Goal: Information Seeking & Learning: Learn about a topic

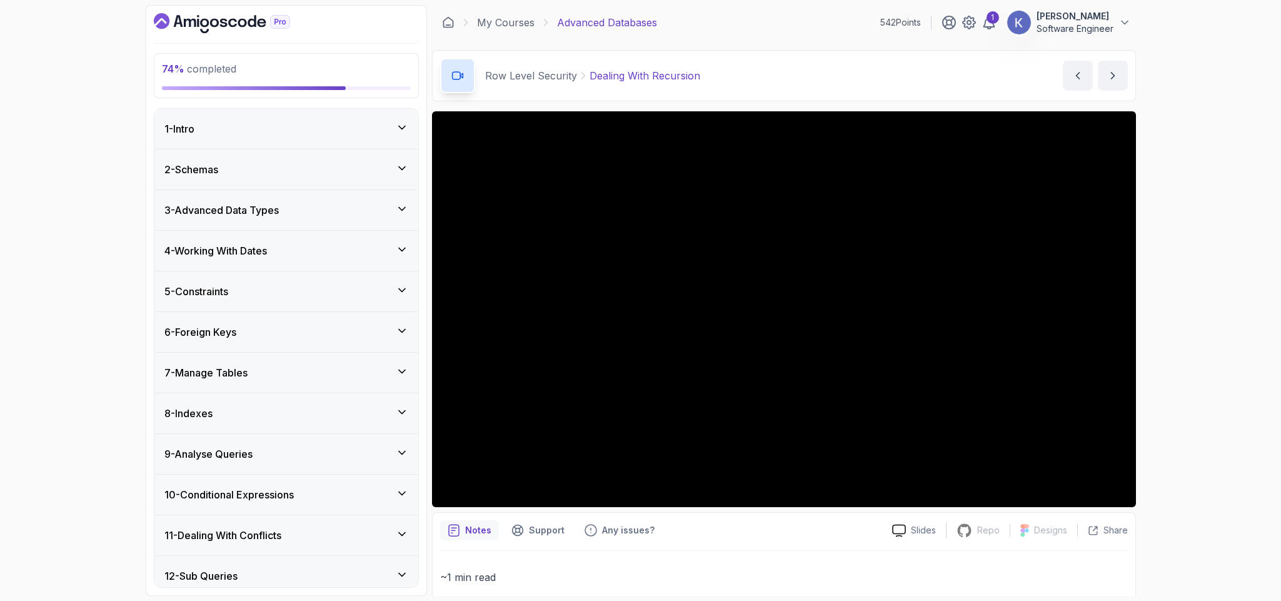
scroll to position [580, 0]
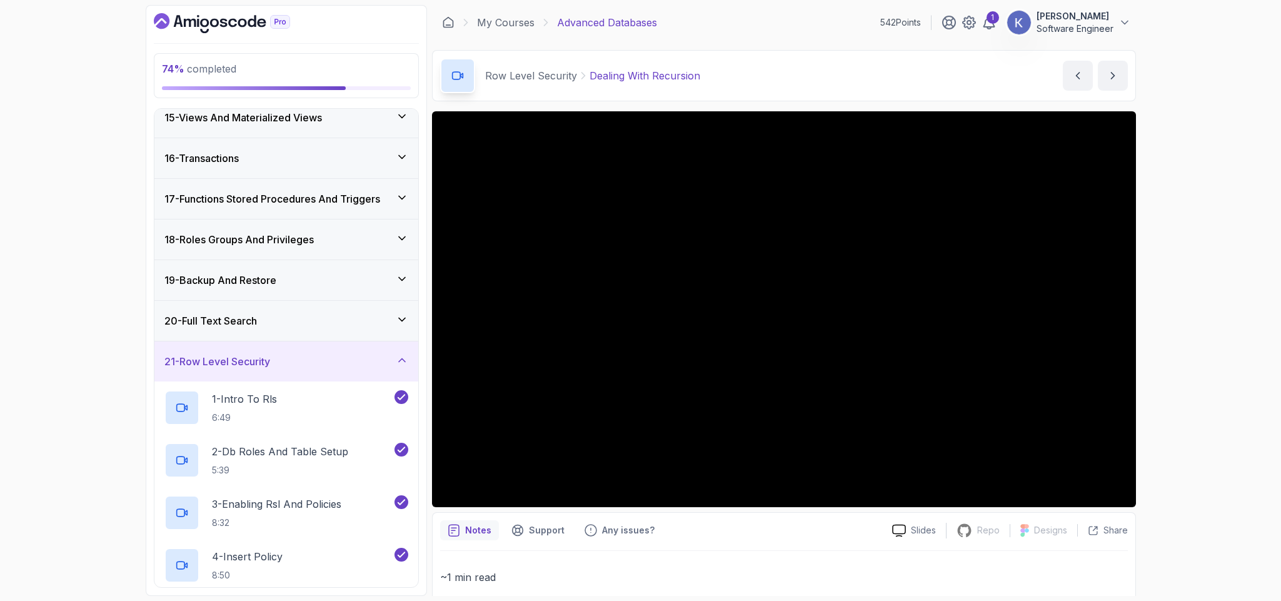
click at [615, 573] on p "~1 min read" at bounding box center [784, 577] width 688 height 18
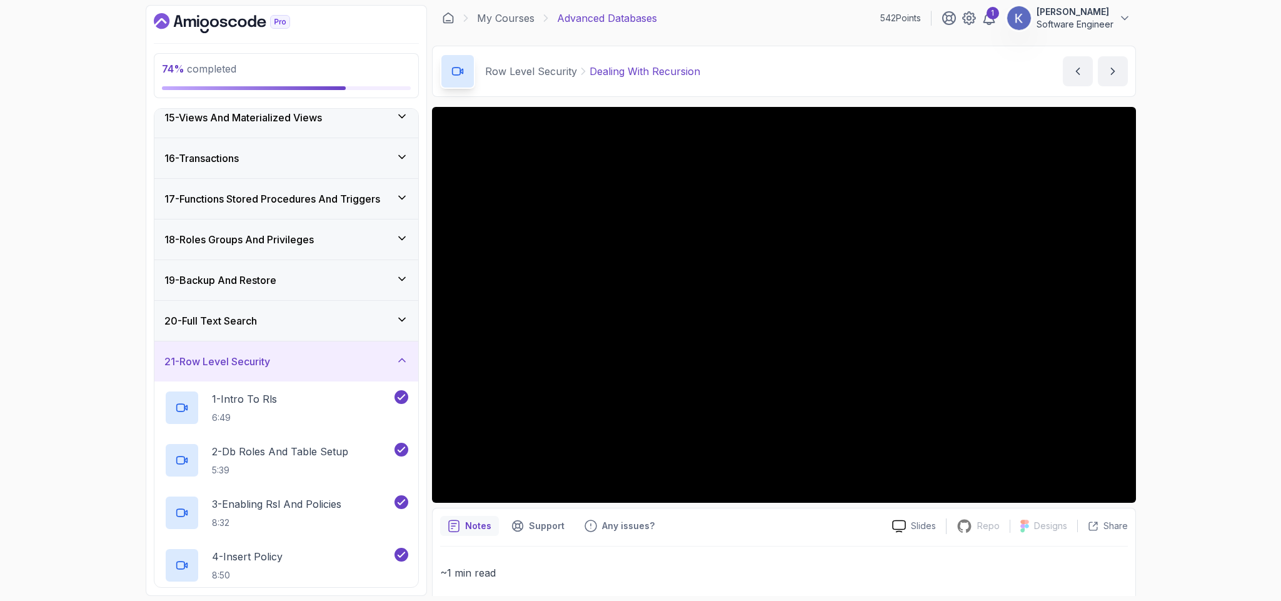
scroll to position [0, 0]
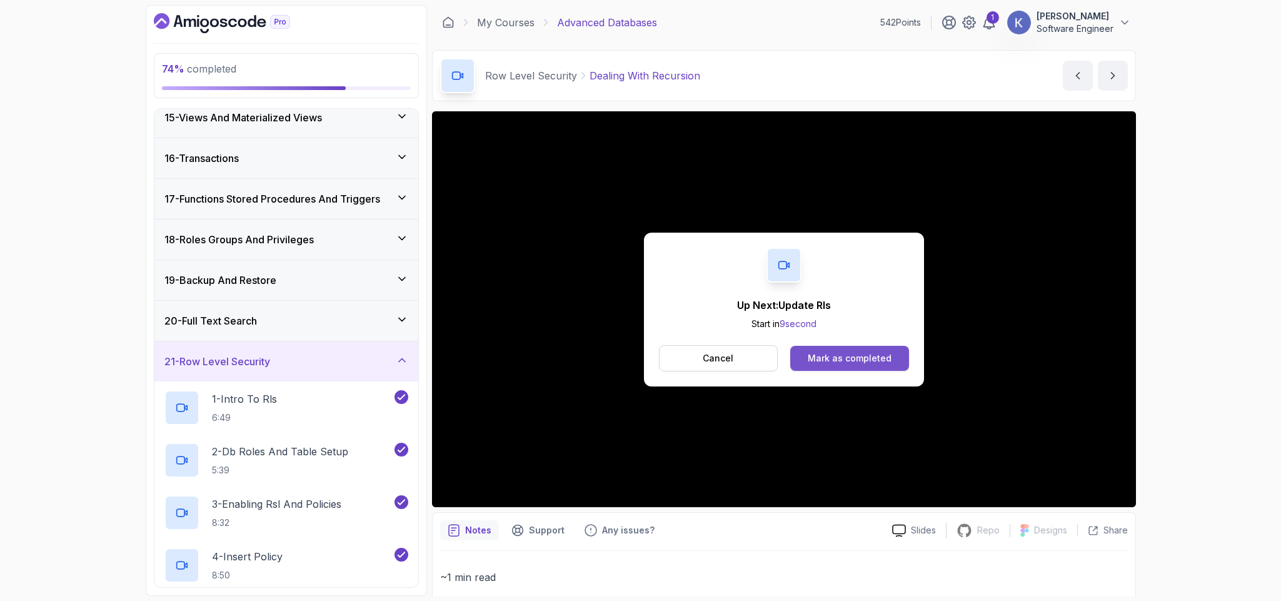
click at [893, 359] on button "Mark as completed" at bounding box center [849, 358] width 118 height 25
click at [870, 365] on div "Mark as completed" at bounding box center [850, 358] width 84 height 13
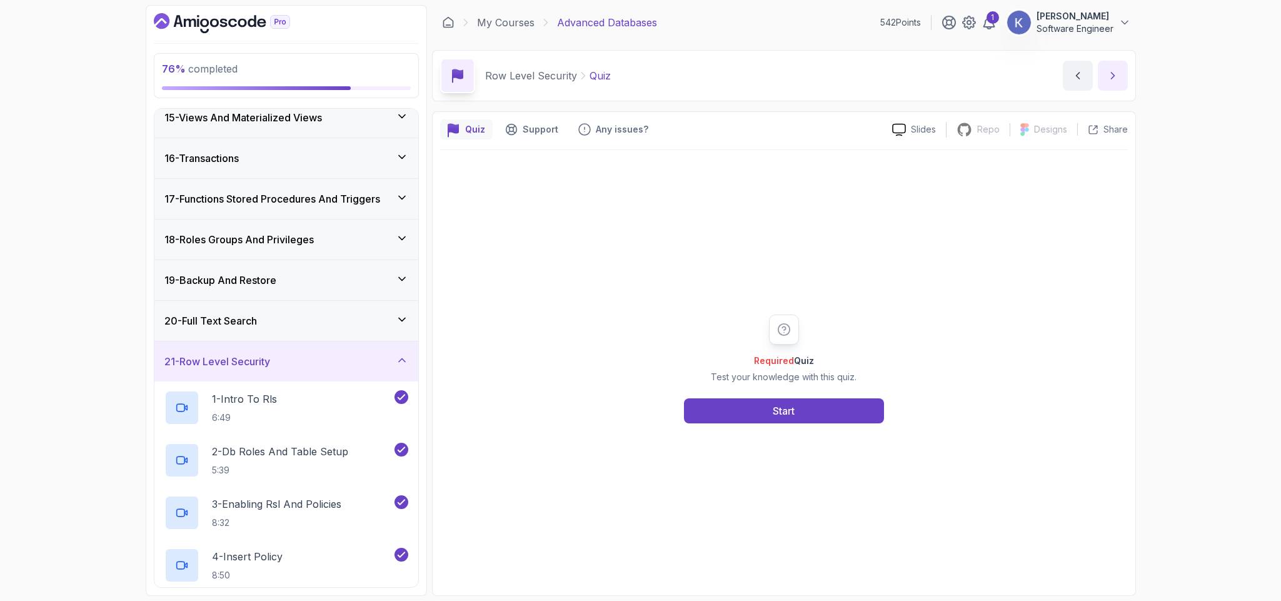
click at [1114, 71] on icon "next content" at bounding box center [1113, 75] width 13 height 13
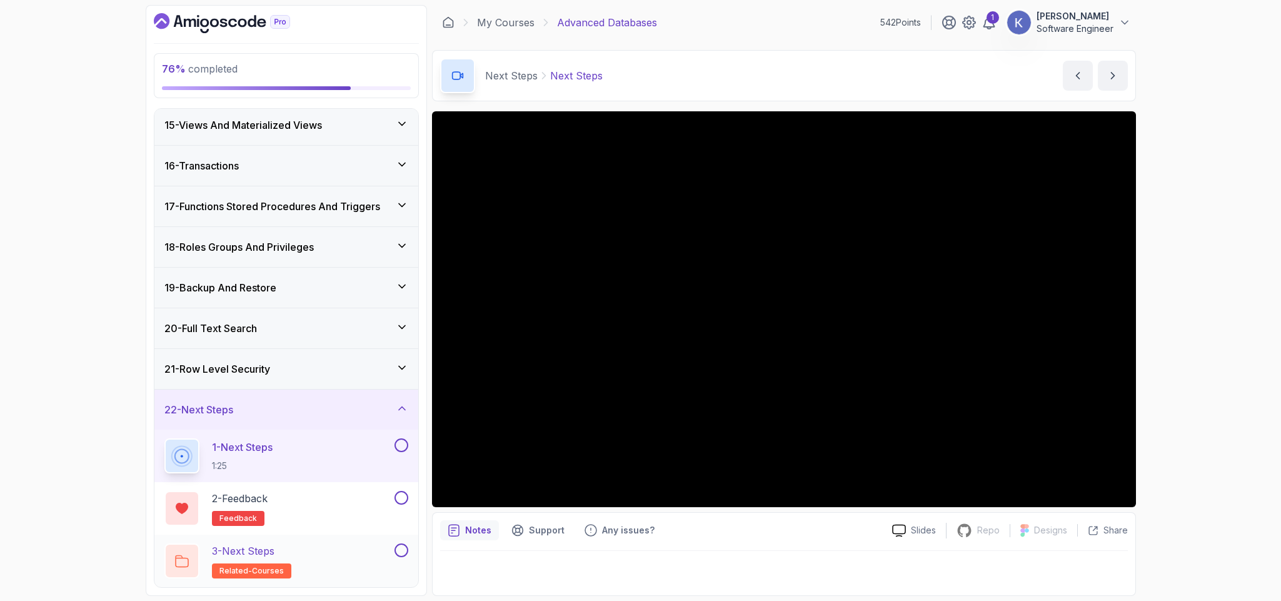
click at [400, 542] on div "3 - Next Steps related-courses" at bounding box center [286, 561] width 264 height 53
click at [398, 497] on button at bounding box center [402, 498] width 14 height 14
click at [400, 445] on button at bounding box center [402, 445] width 14 height 14
click at [400, 550] on button at bounding box center [402, 550] width 14 height 14
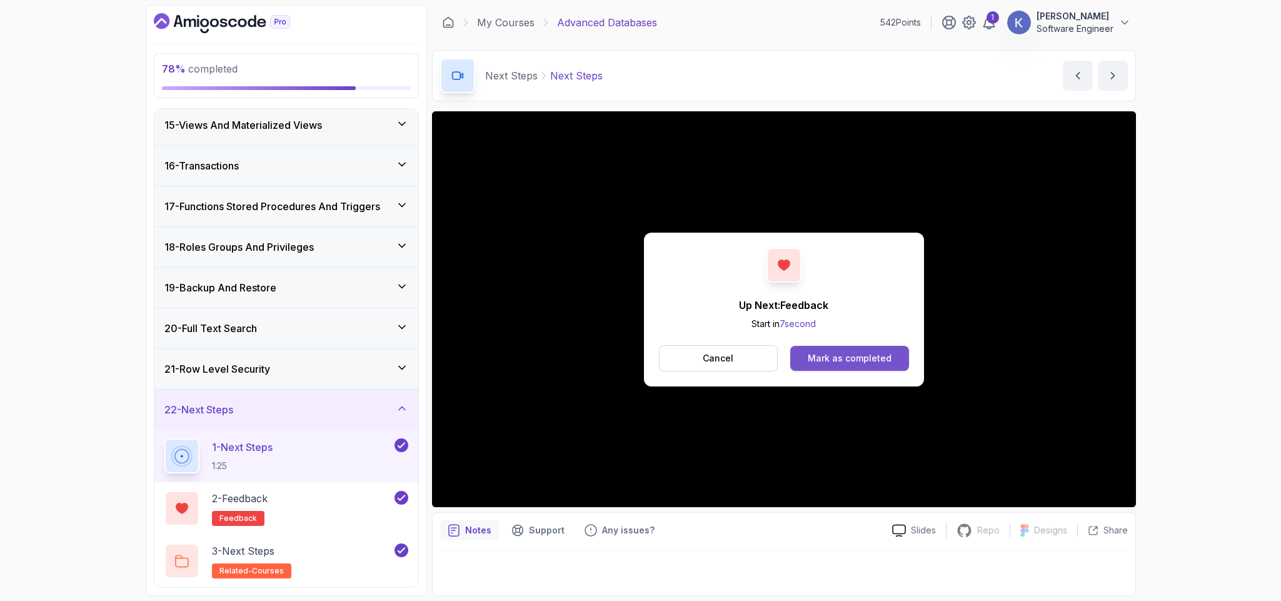
click at [848, 351] on button "Mark as completed" at bounding box center [849, 358] width 118 height 25
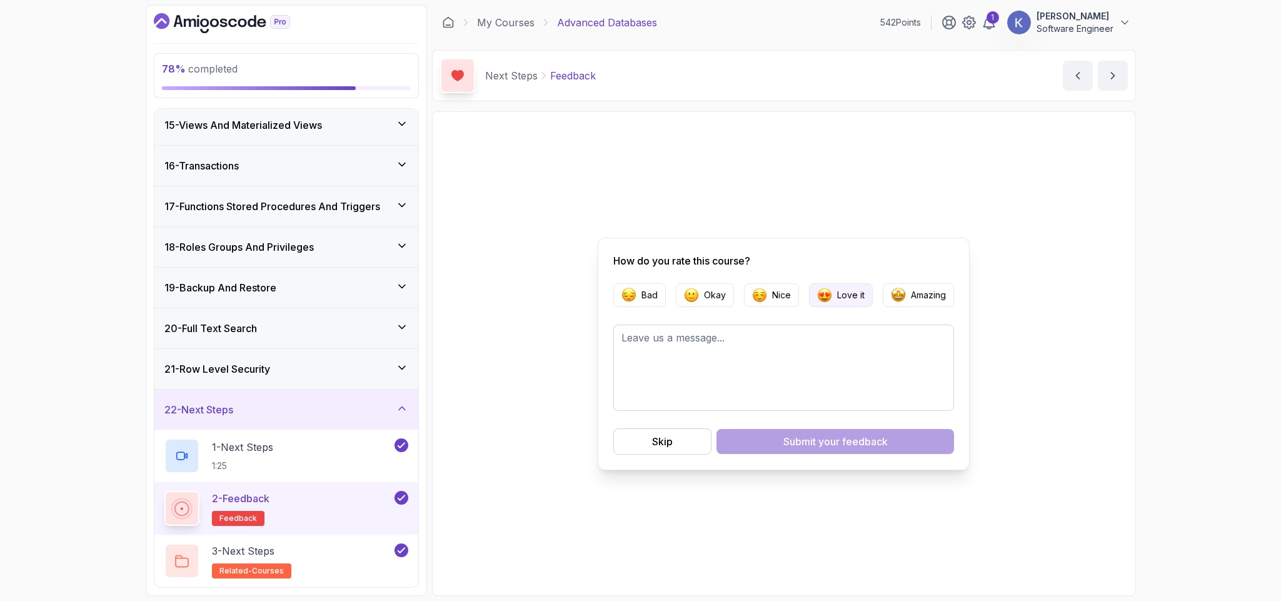
click at [831, 300] on img "button" at bounding box center [824, 295] width 15 height 15
click at [846, 439] on span "your feedback" at bounding box center [852, 441] width 69 height 15
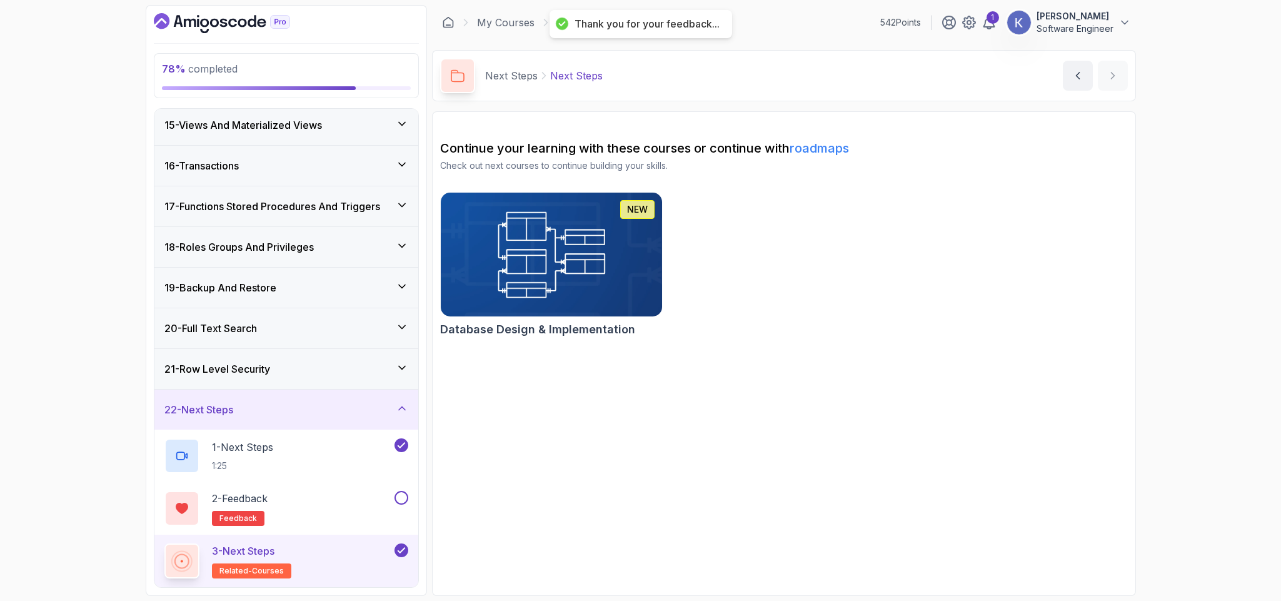
click at [573, 266] on img at bounding box center [551, 254] width 233 height 130
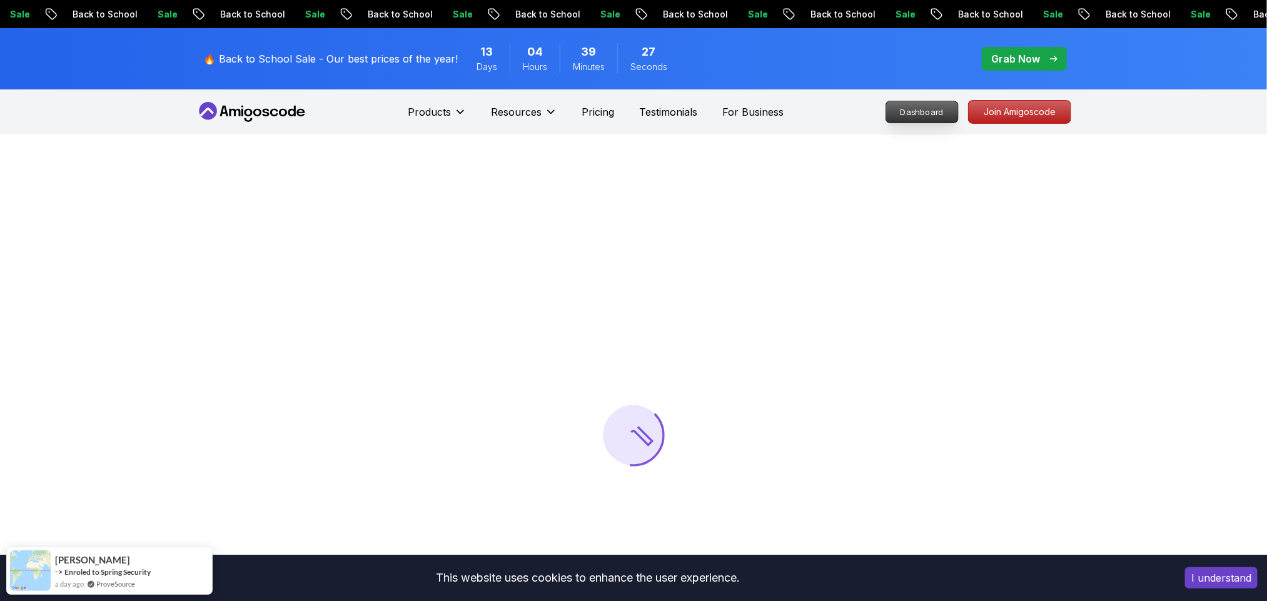
click at [930, 111] on p "Dashboard" at bounding box center [922, 111] width 72 height 21
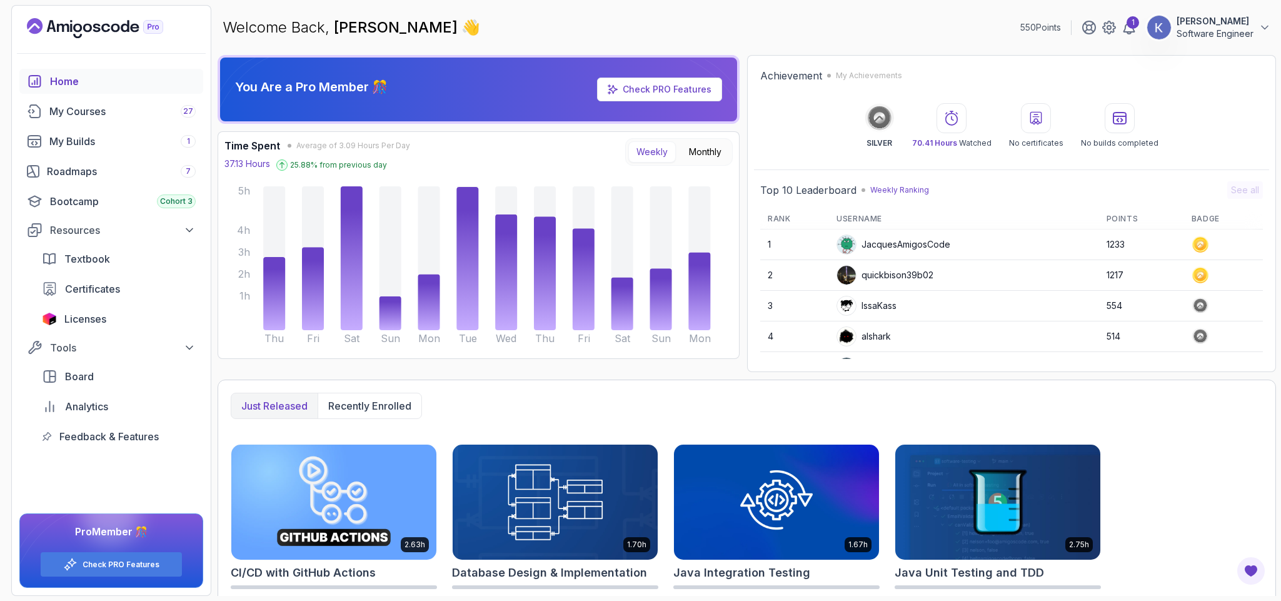
drag, startPoint x: 1159, startPoint y: 453, endPoint x: 1159, endPoint y: 426, distance: 26.3
click at [1159, 426] on div "Just released Recently enrolled 2.63h CI/CD with GitHub Actions Start course 1.…" at bounding box center [747, 588] width 1059 height 417
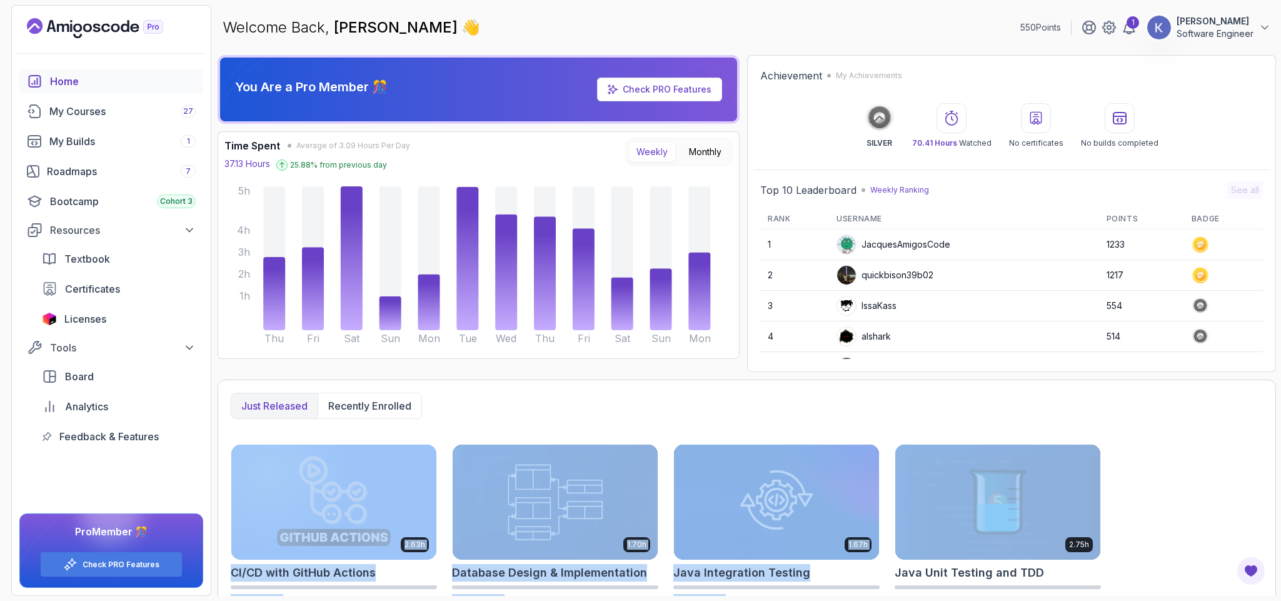
click at [1159, 426] on div "Just released Recently enrolled 2.63h CI/CD with GitHub Actions Start course 1.…" at bounding box center [747, 588] width 1059 height 417
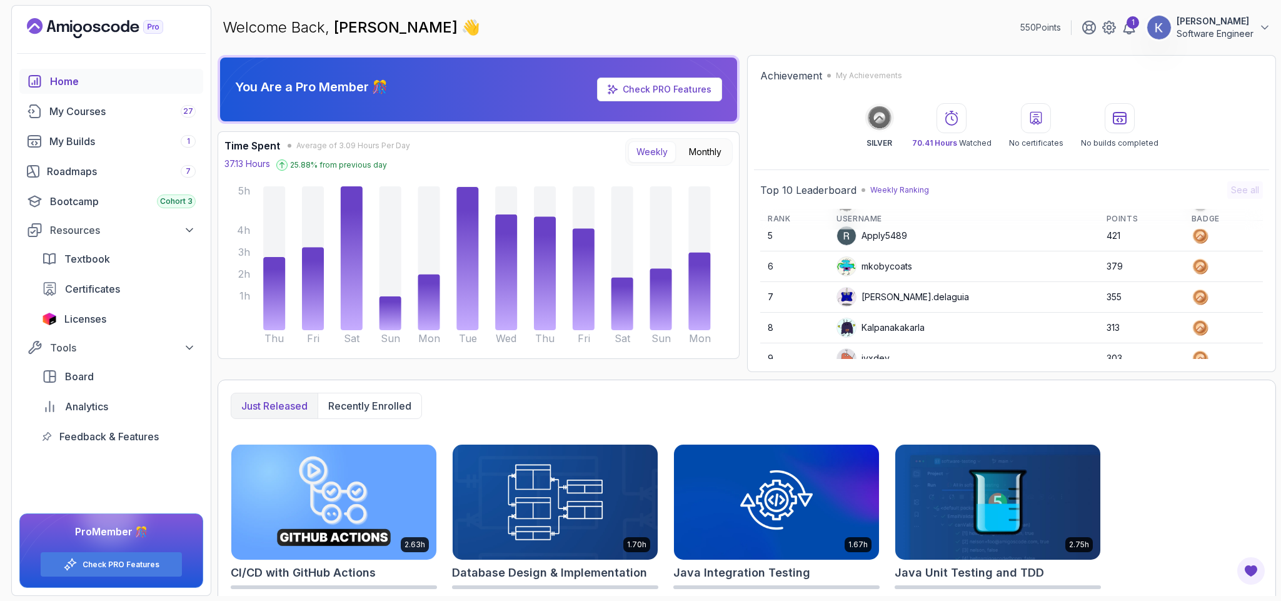
scroll to position [179, 0]
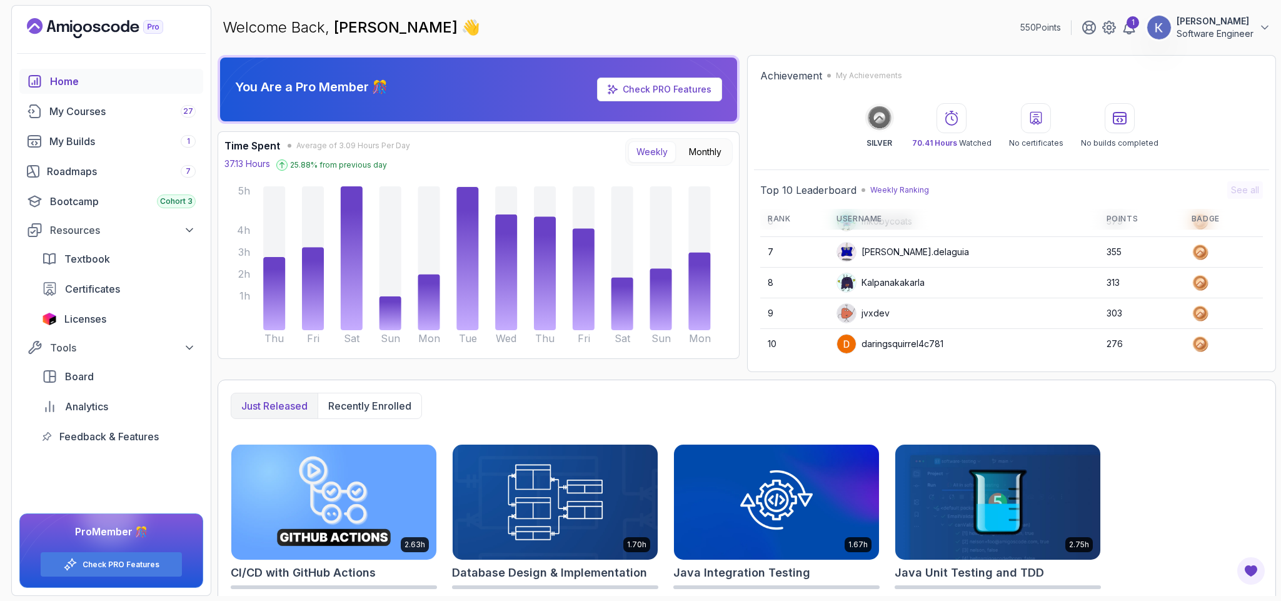
click at [1032, 117] on icon at bounding box center [1036, 118] width 15 height 15
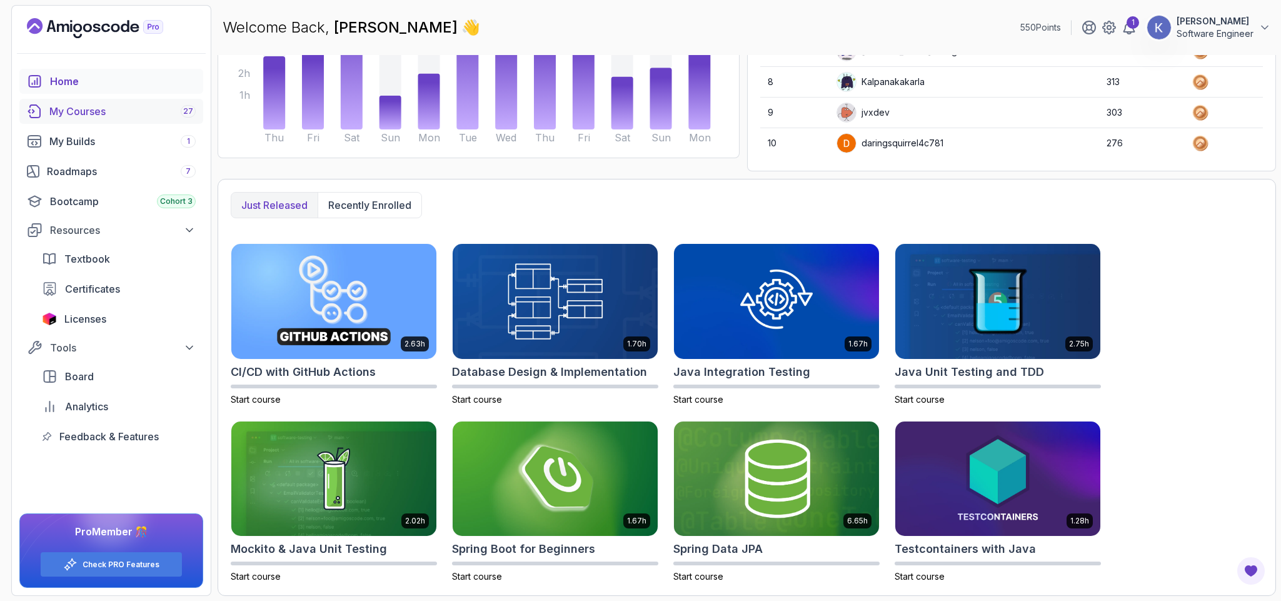
click at [102, 105] on div "My Courses 27" at bounding box center [122, 111] width 146 height 15
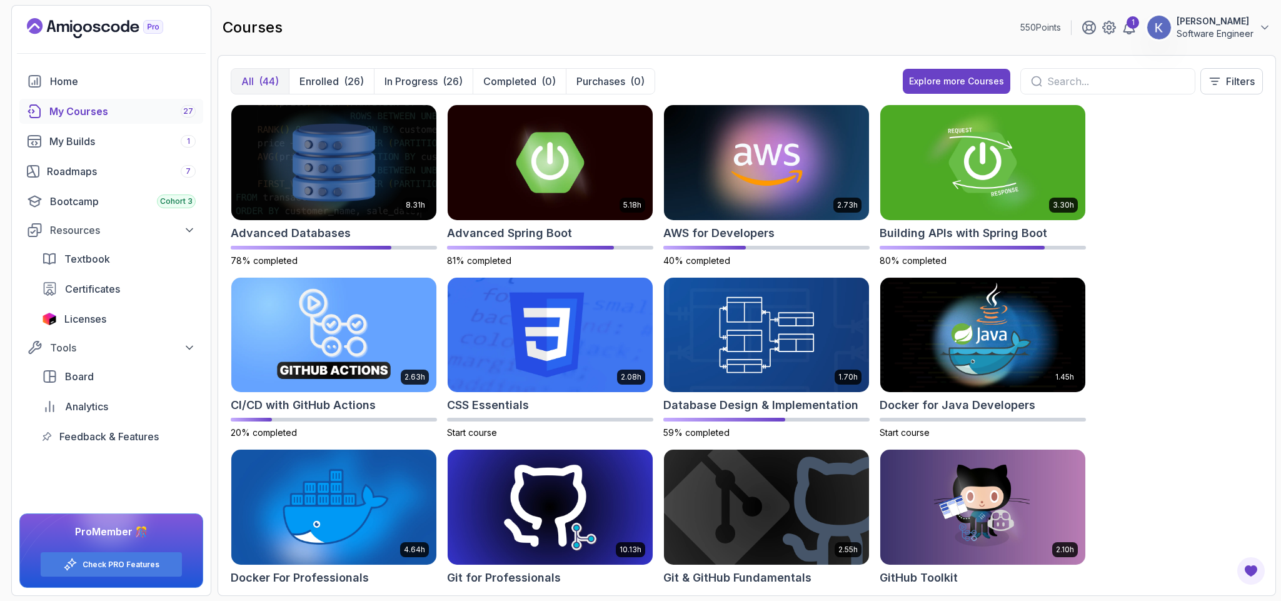
click at [640, 21] on div "courses 550 Points 1 subramanya jois Software Engineer" at bounding box center [747, 27] width 1059 height 45
click at [1157, 300] on div "8.31h Advanced Databases 78% completed 5.18h Advanced Spring Boot 81% completed…" at bounding box center [747, 343] width 1032 height 478
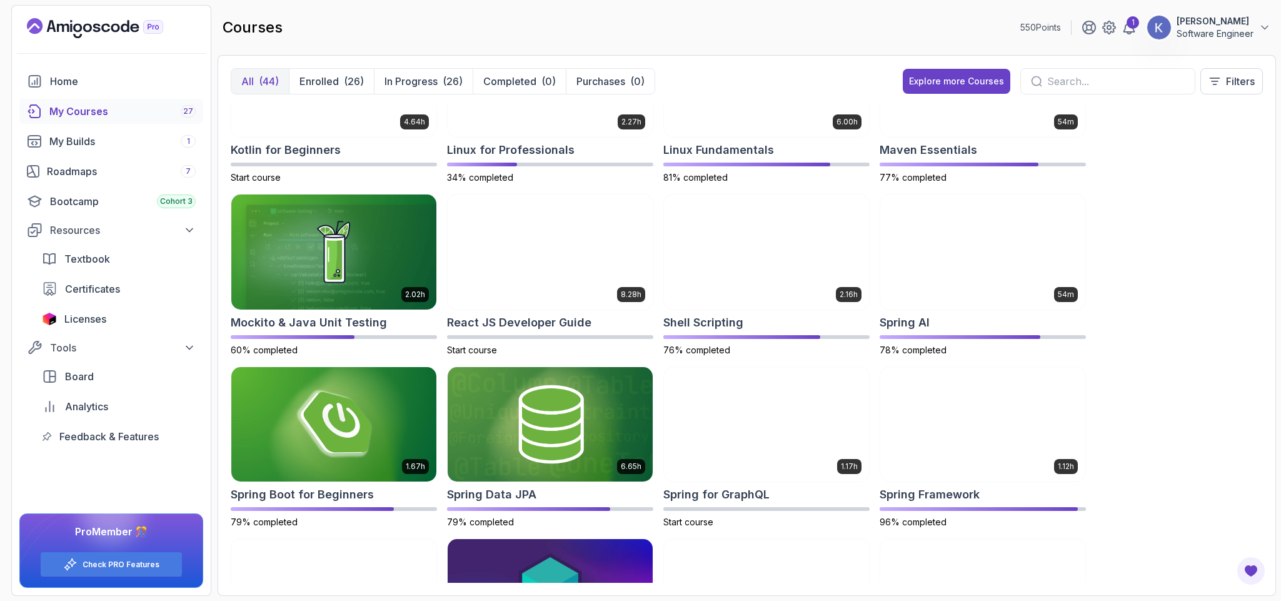
scroll to position [1422, 0]
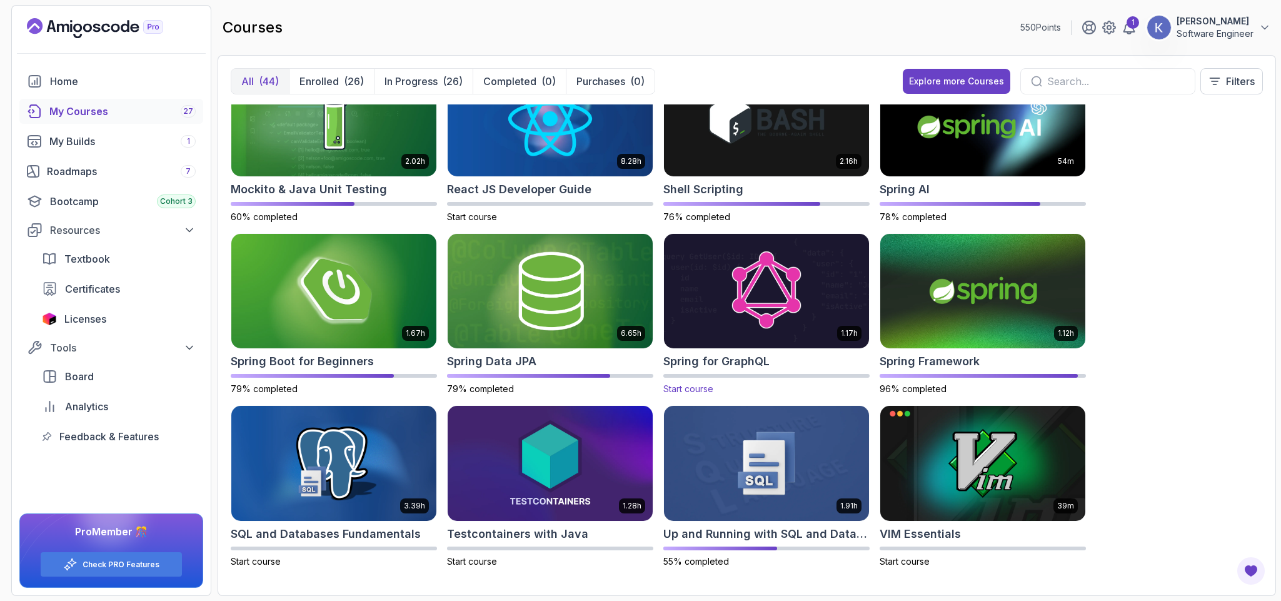
click at [757, 300] on img at bounding box center [766, 291] width 215 height 121
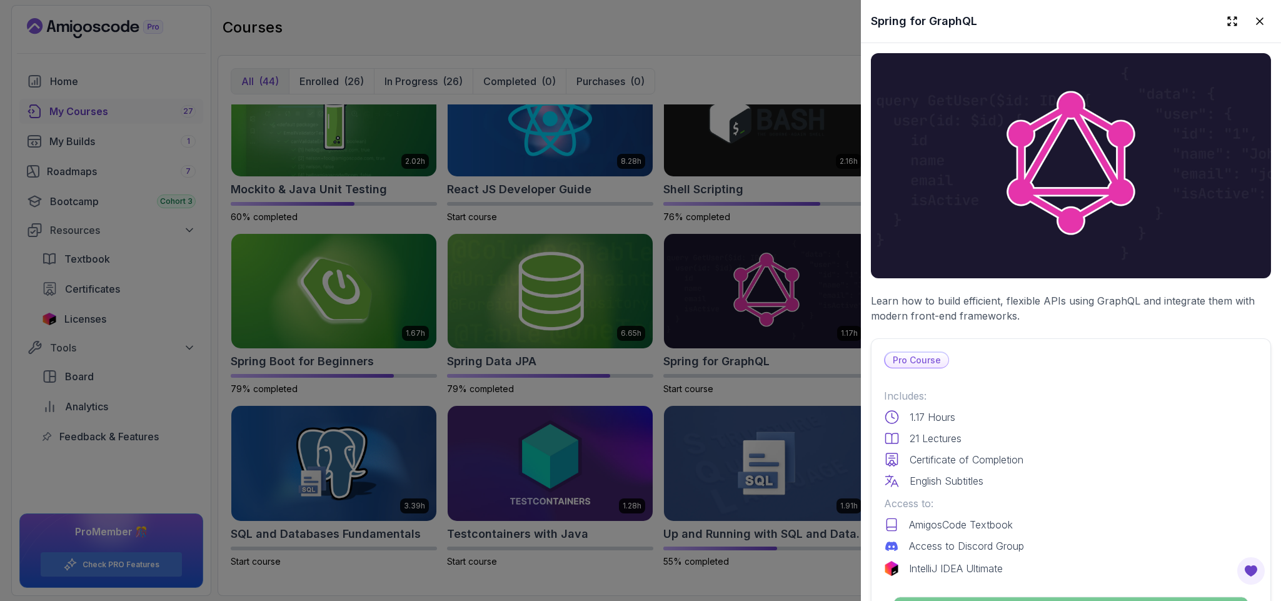
click at [1120, 597] on p "Continue" at bounding box center [1071, 610] width 354 height 26
click at [1086, 410] on div "1.17 Hours" at bounding box center [1071, 417] width 374 height 15
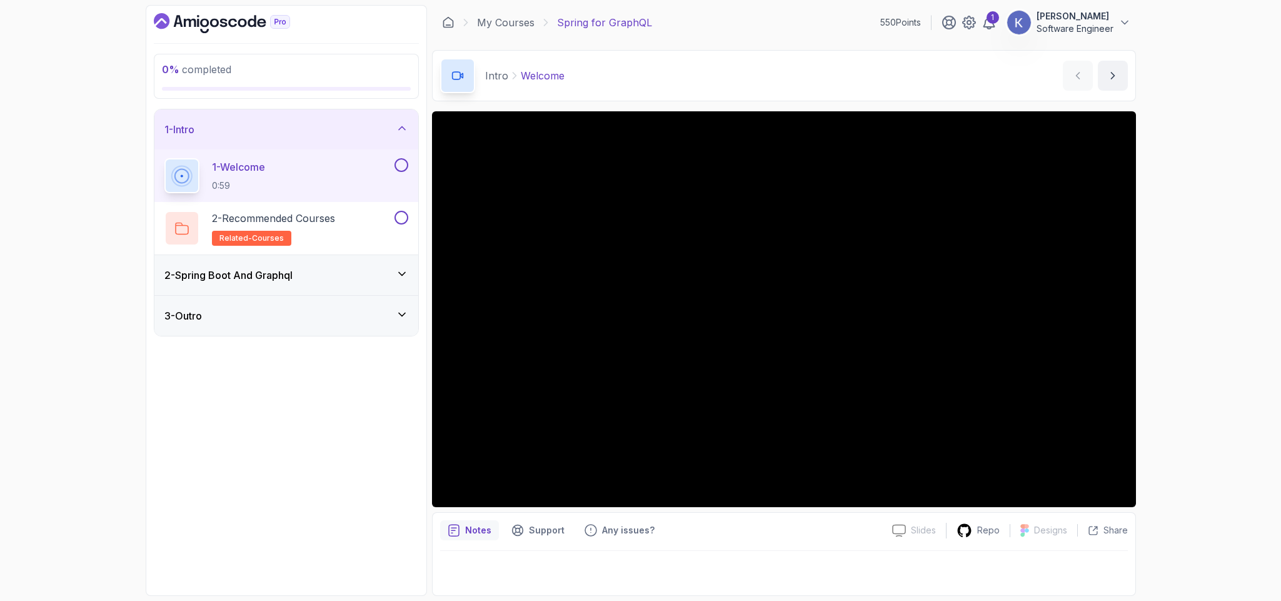
click at [360, 271] on div "2 - Spring Boot And Graphql" at bounding box center [286, 275] width 244 height 15
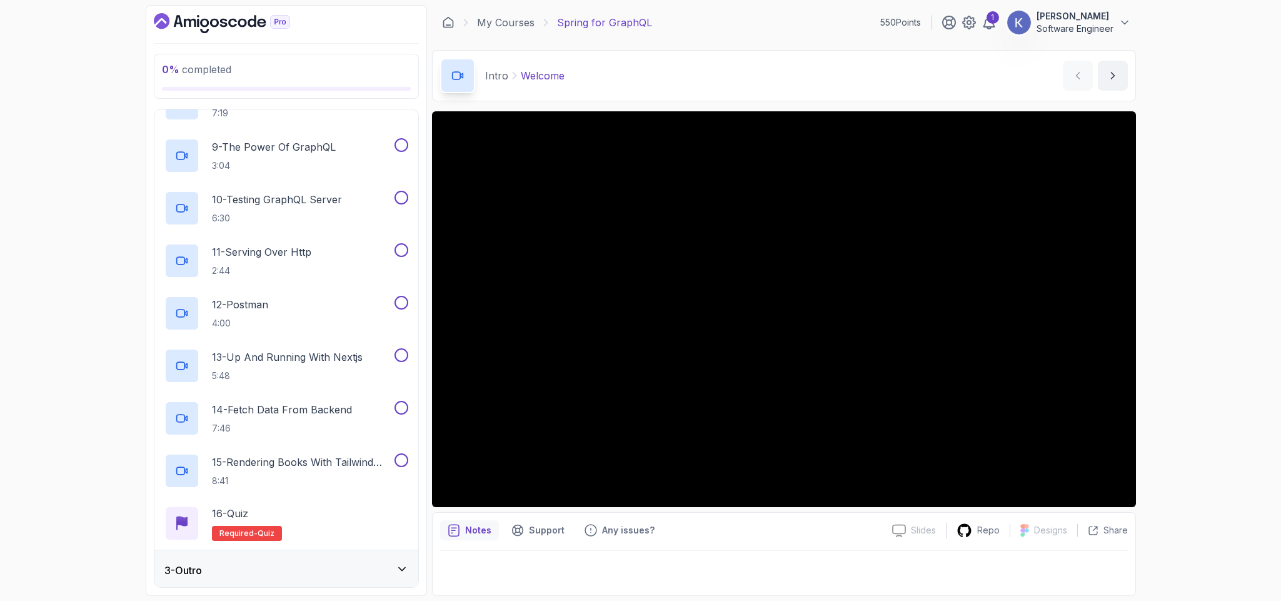
scroll to position [485, 0]
click at [422, 229] on div "0 % completed 1 - Intro 2 - Spring Boot And Graphql 1 - What is GraphQL? Text 2…" at bounding box center [286, 300] width 281 height 591
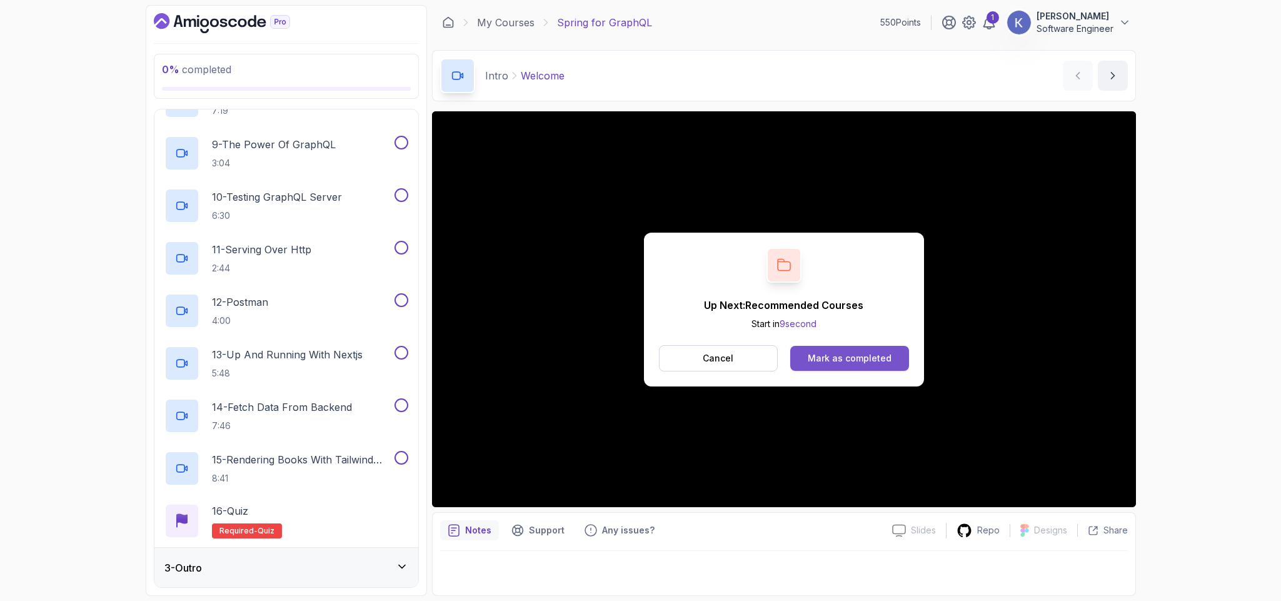
click at [850, 350] on button "Mark as completed" at bounding box center [849, 358] width 118 height 25
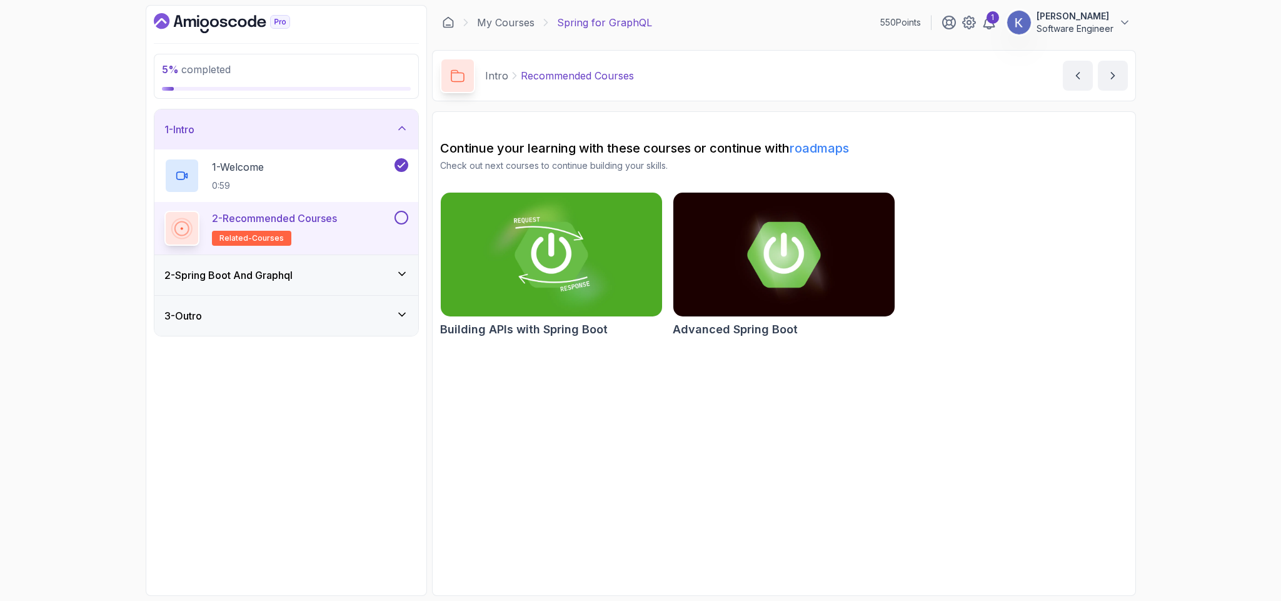
click at [403, 211] on div at bounding box center [400, 218] width 16 height 14
click at [400, 218] on button at bounding box center [402, 218] width 14 height 14
click at [350, 272] on div "2 - Spring Boot And Graphql" at bounding box center [286, 275] width 244 height 15
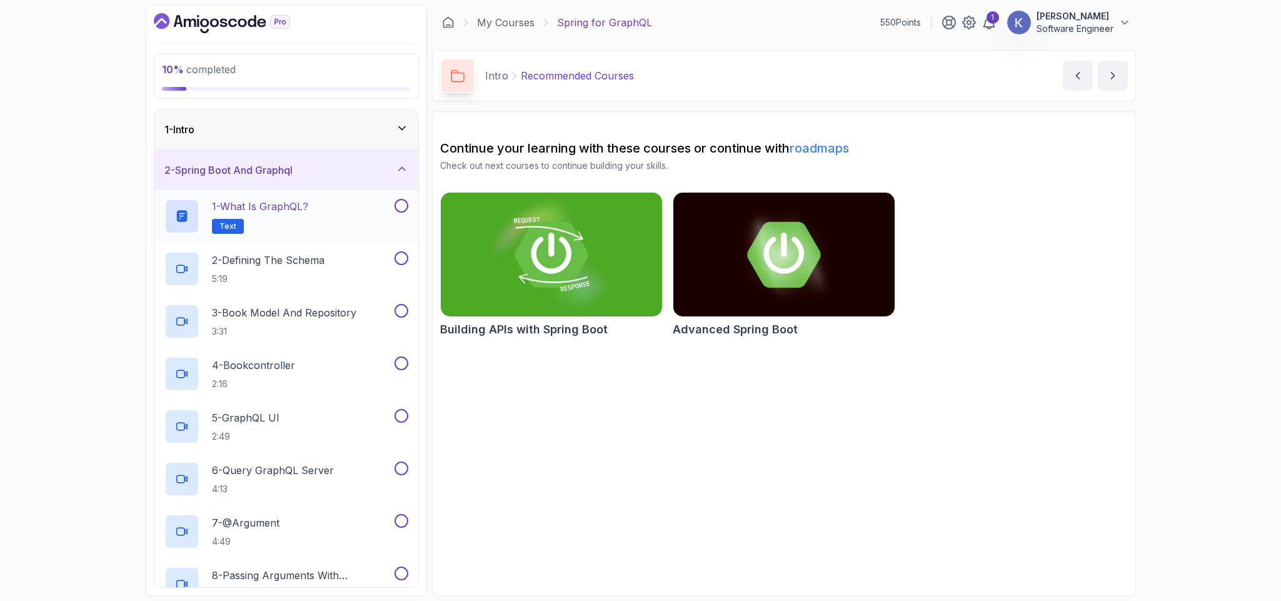
click at [353, 213] on div "1 - What is GraphQL? Text" at bounding box center [278, 216] width 228 height 35
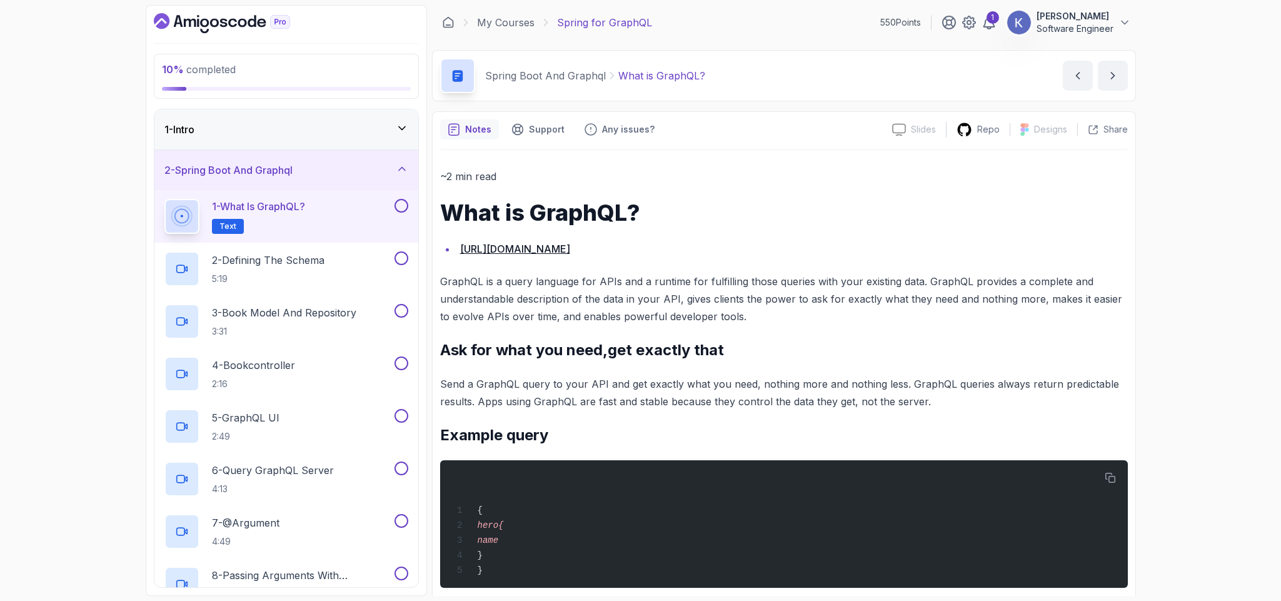
click at [555, 353] on h2 "Ask for what you need,get exactly that" at bounding box center [784, 350] width 688 height 20
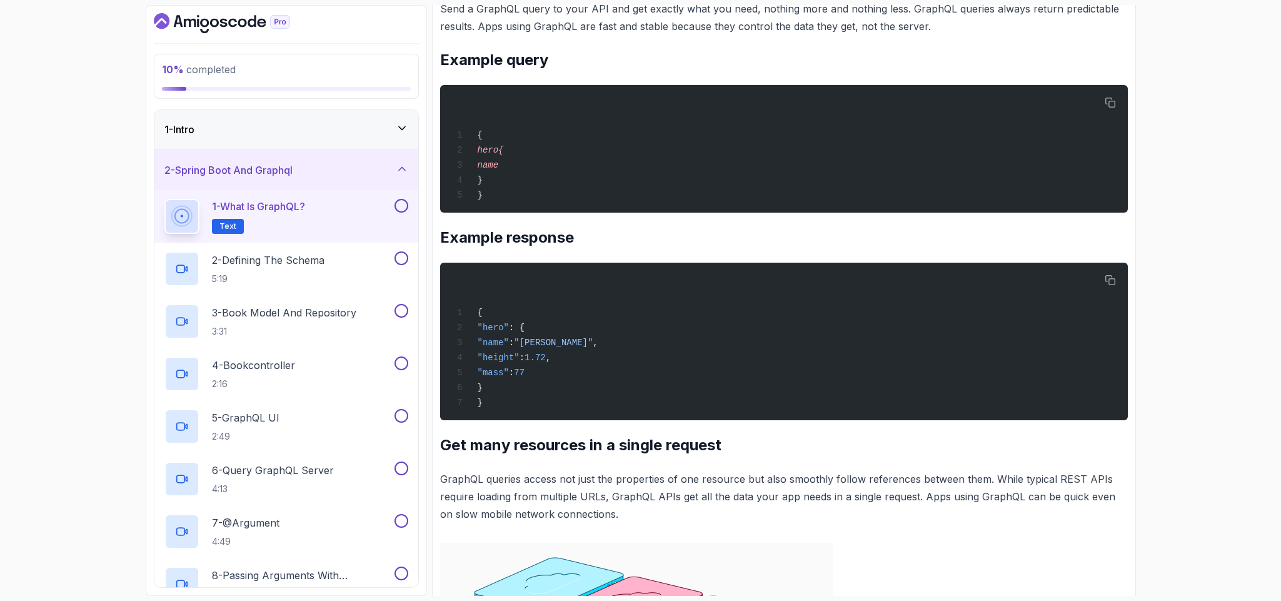
scroll to position [413, 0]
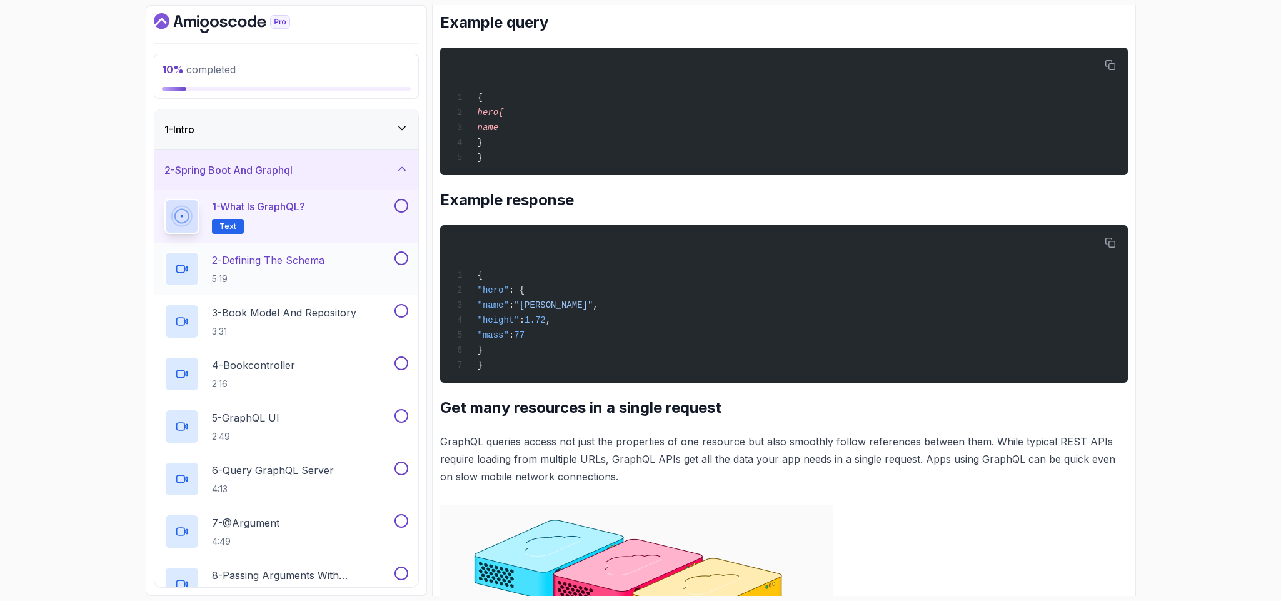
click at [253, 278] on p "5:19" at bounding box center [268, 279] width 113 height 13
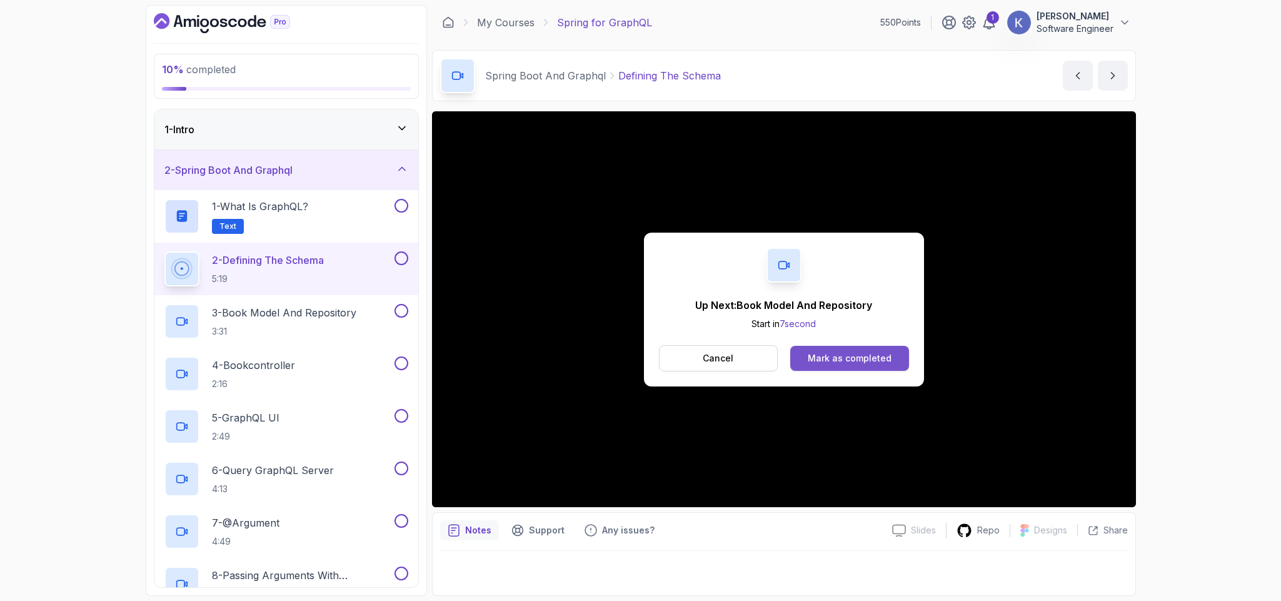
click at [855, 358] on div "Mark as completed" at bounding box center [850, 358] width 84 height 13
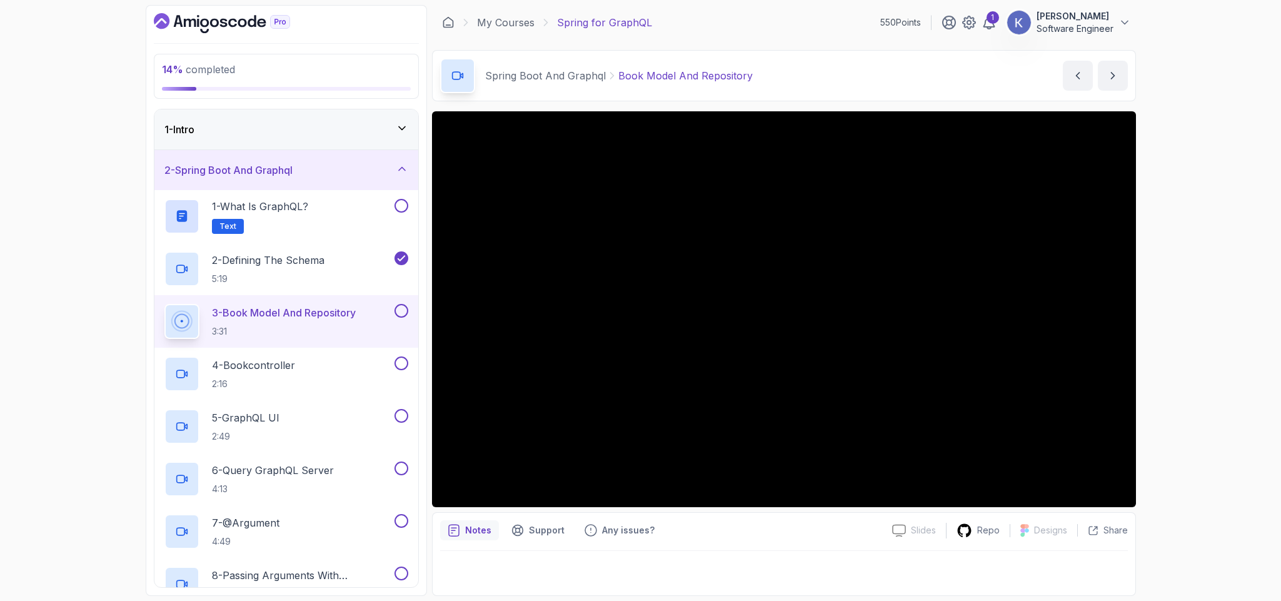
click at [385, 174] on div "2 - Spring Boot And Graphql" at bounding box center [286, 170] width 244 height 15
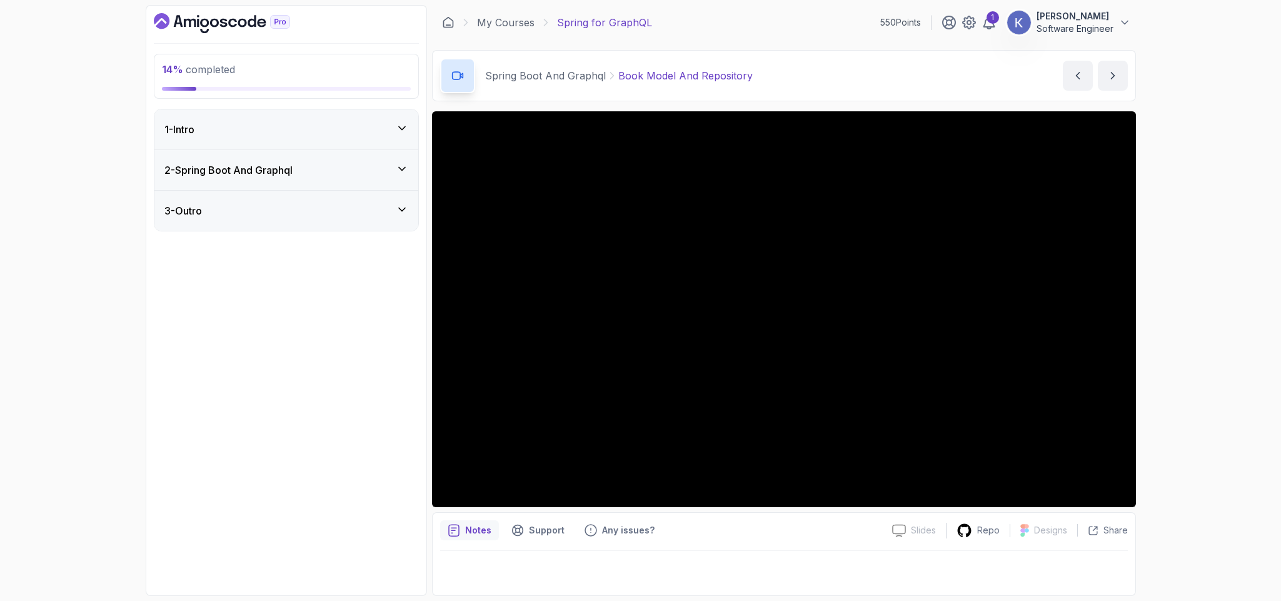
click at [385, 174] on div "2 - Spring Boot And Graphql" at bounding box center [286, 170] width 244 height 15
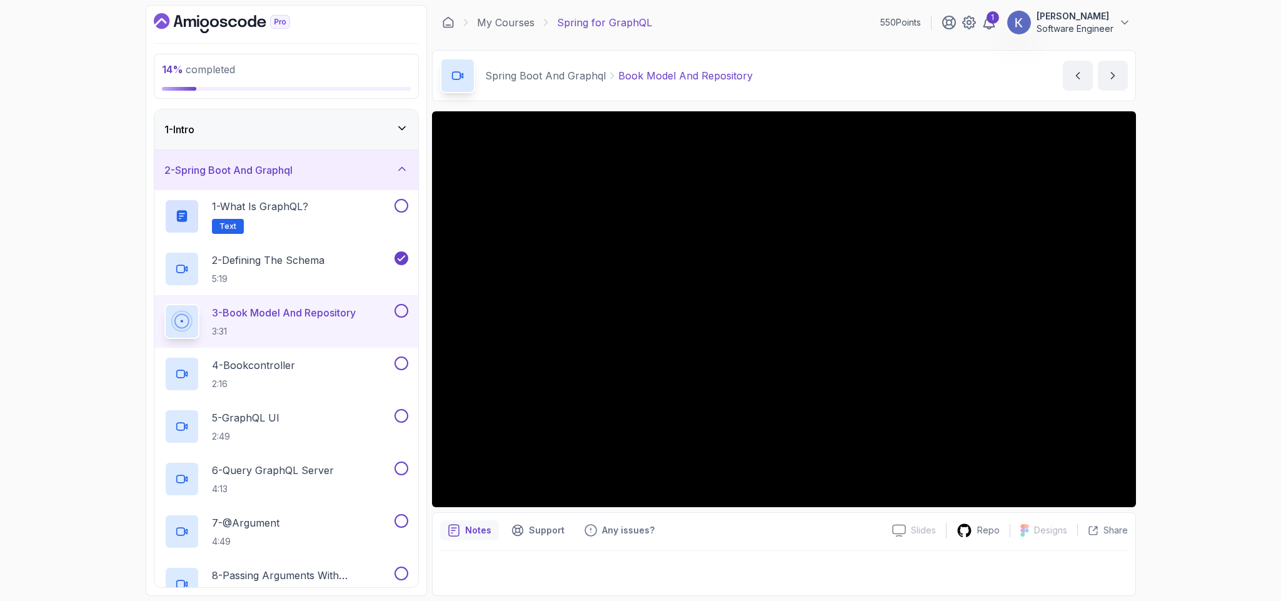
click at [159, 316] on div "3 - Book Model And Repository 3:31" at bounding box center [286, 321] width 264 height 53
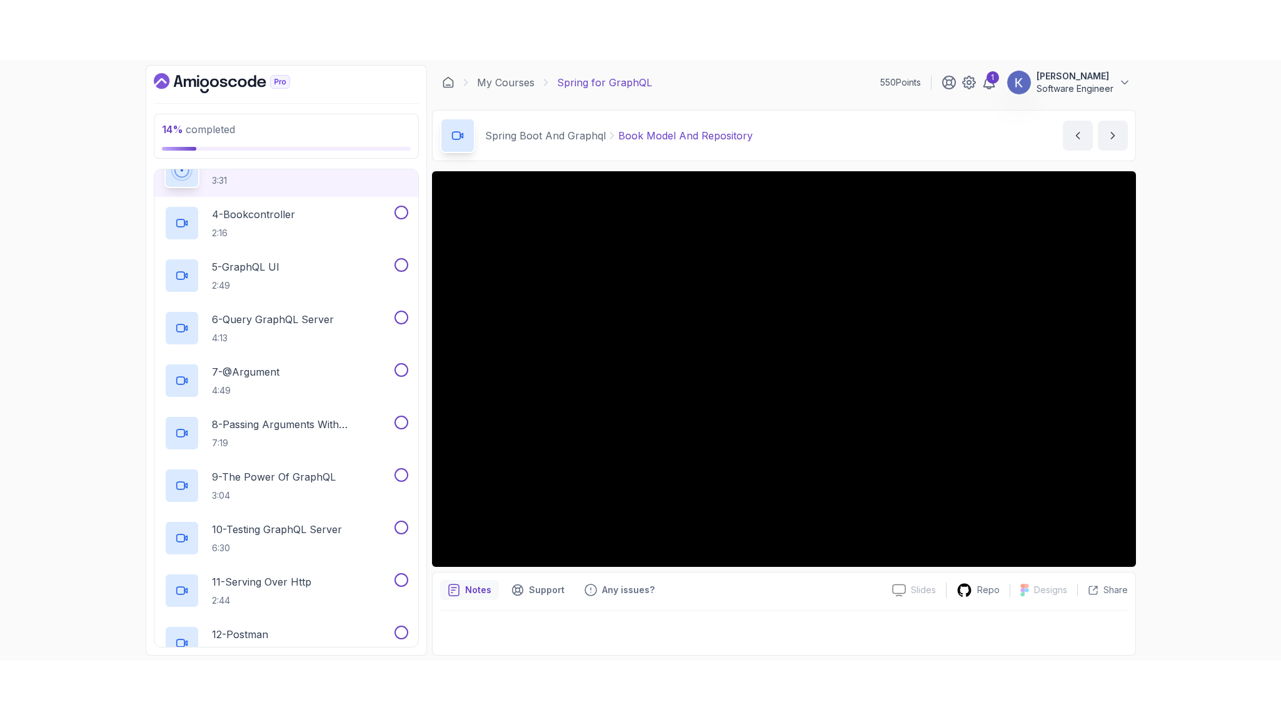
scroll to position [184, 0]
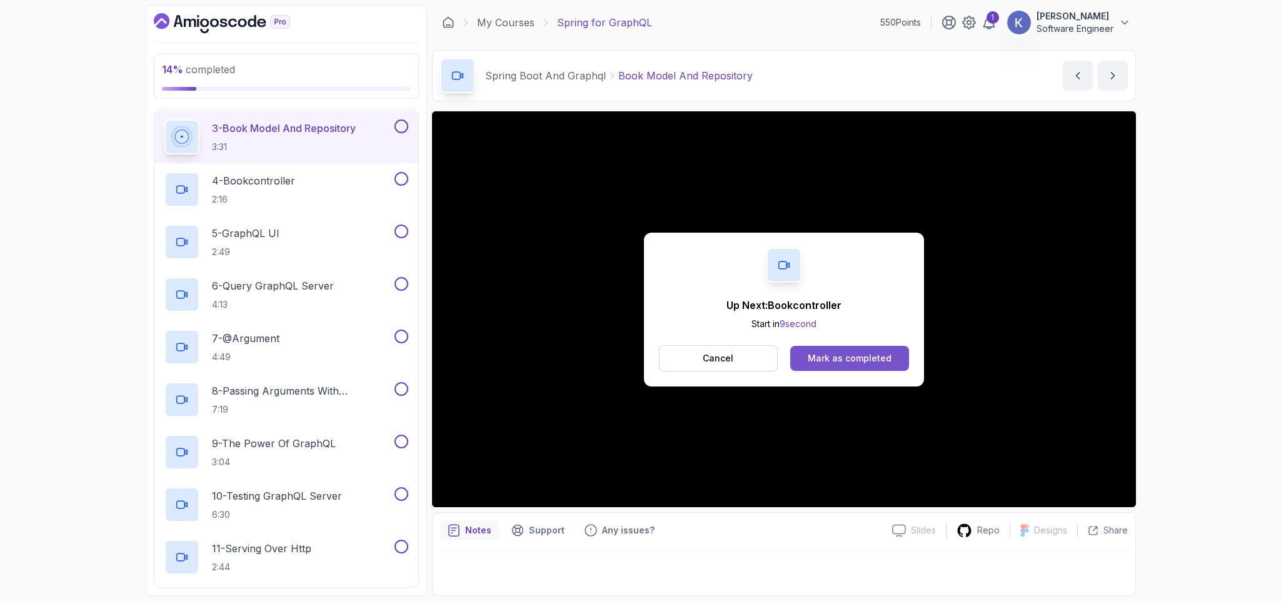
click at [867, 358] on div "Mark as completed" at bounding box center [850, 358] width 84 height 13
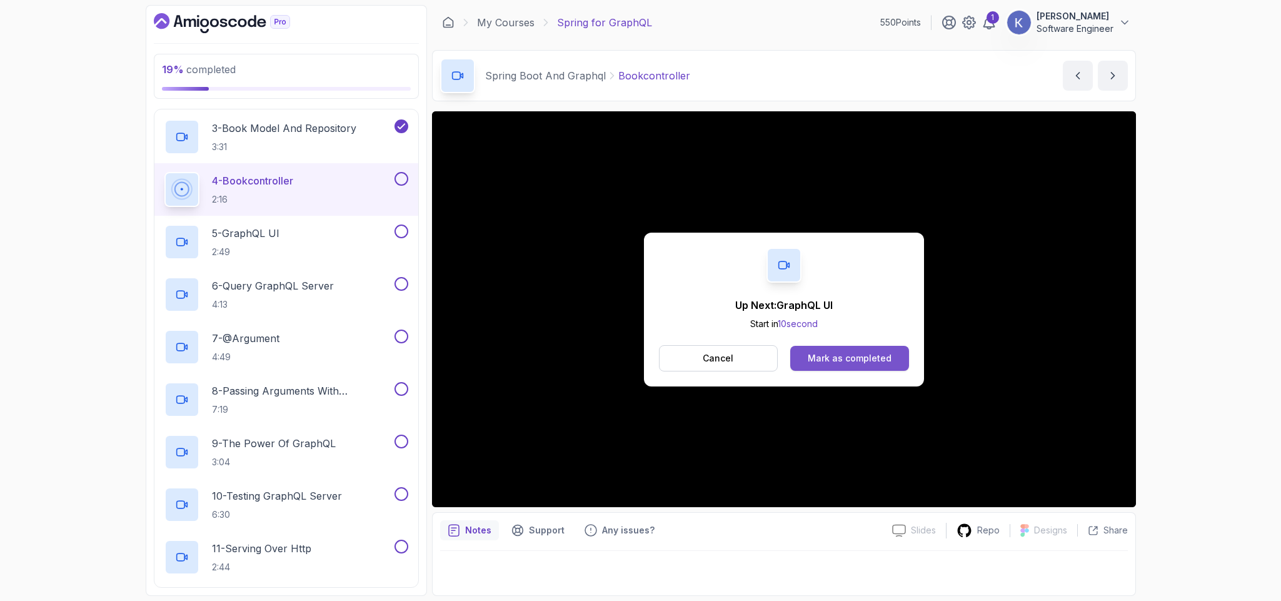
click at [857, 356] on div "Mark as completed" at bounding box center [850, 358] width 84 height 13
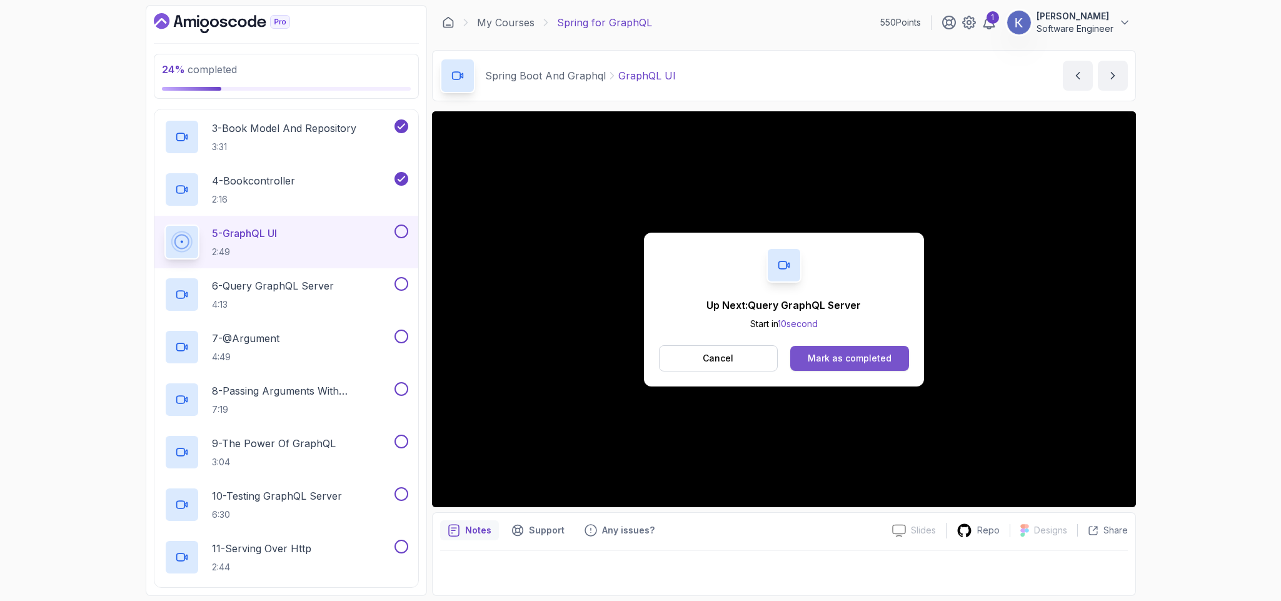
click at [883, 357] on div "Mark as completed" at bounding box center [850, 358] width 84 height 13
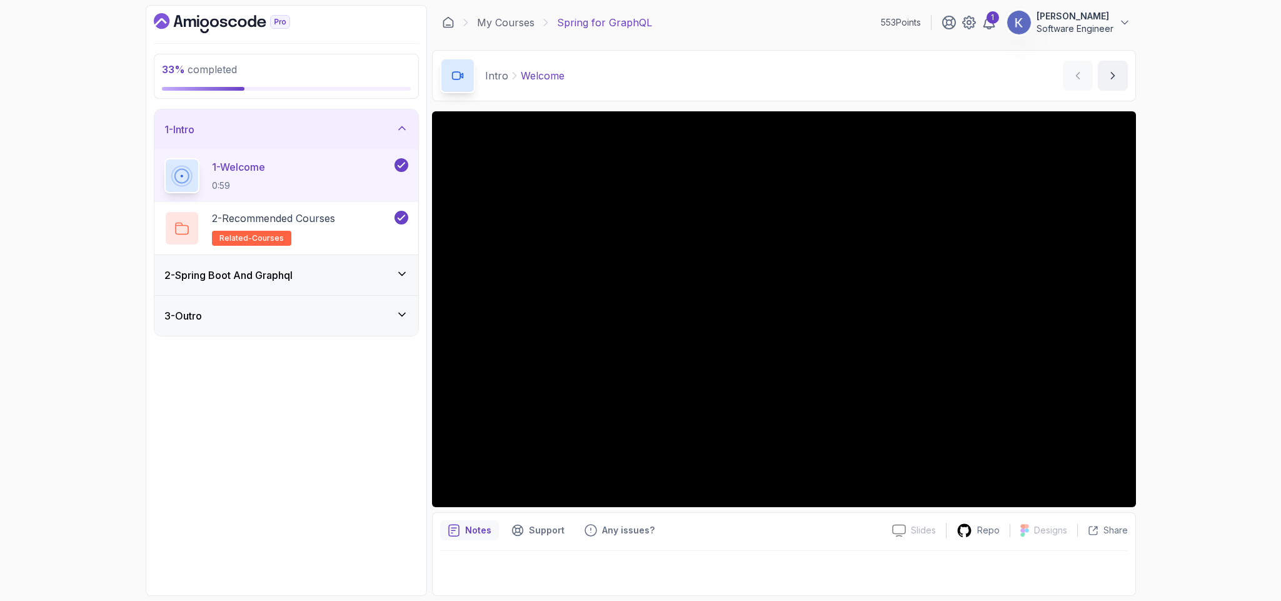
click at [279, 284] on div "2 - Spring Boot And Graphql" at bounding box center [286, 275] width 264 height 40
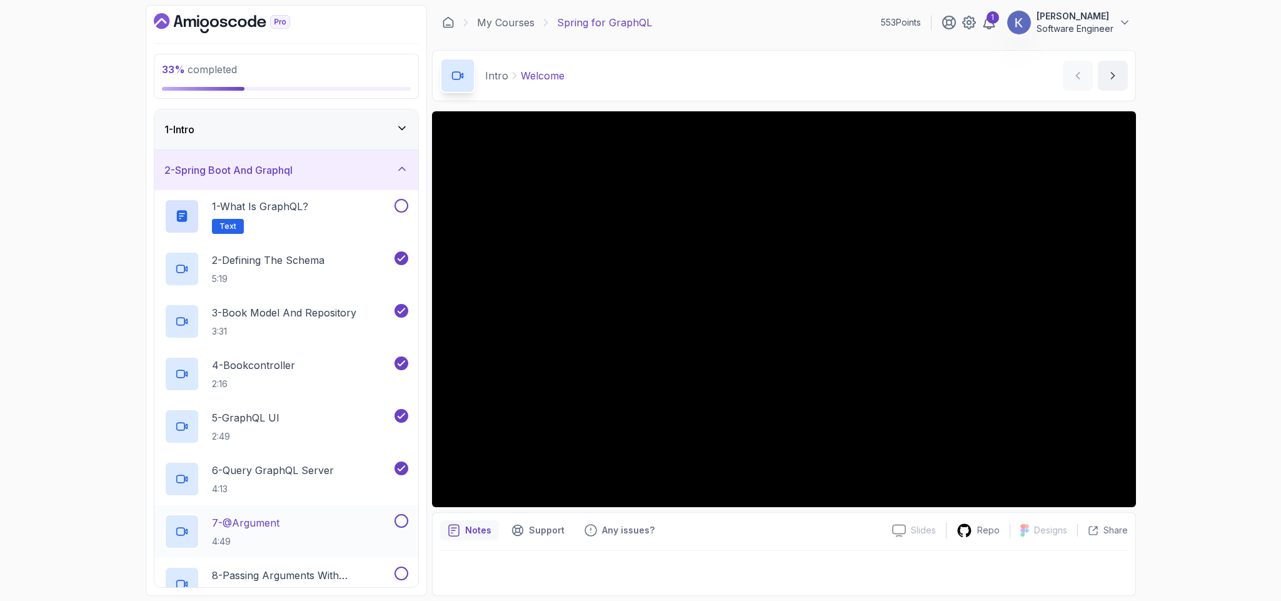
click at [313, 528] on div "7 - @Argument 4:49" at bounding box center [278, 531] width 228 height 35
